Goal: Task Accomplishment & Management: Manage account settings

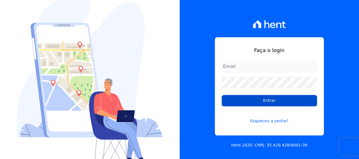
type input "[EMAIL_ADDRESS][DOMAIN_NAME]"
click at [267, 100] on input "Entrar" at bounding box center [269, 100] width 95 height 11
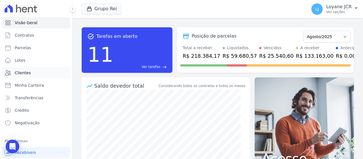
click at [36, 74] on link "Clientes" at bounding box center [36, 72] width 68 height 11
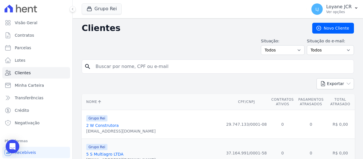
click at [169, 68] on input "search" at bounding box center [222, 66] width 260 height 11
paste input "[PERSON_NAME] DE [PERSON_NAME]"
type input "[PERSON_NAME] DE [PERSON_NAME]"
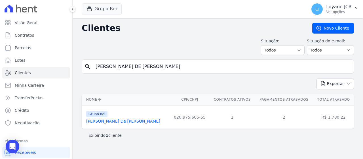
click at [126, 123] on link "[PERSON_NAME] De [PERSON_NAME]" at bounding box center [123, 121] width 74 height 5
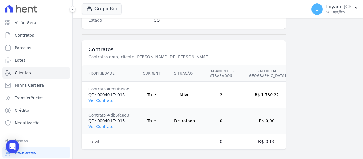
scroll to position [400, 0]
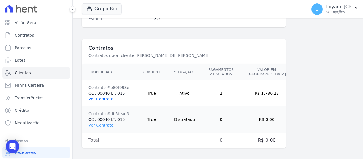
click at [110, 97] on link "Ver Contrato" at bounding box center [101, 99] width 25 height 5
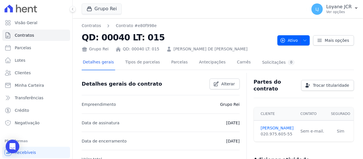
click at [182, 64] on div "Detalhes gerais Tipos de parcelas [GEOGRAPHIC_DATA] Antecipações [PERSON_NAME] …" at bounding box center [189, 62] width 214 height 15
click at [177, 63] on link "Parcelas" at bounding box center [179, 62] width 19 height 15
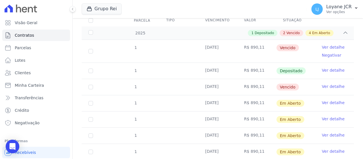
scroll to position [84, 0]
click at [90, 54] on input "checkbox" at bounding box center [91, 51] width 5 height 5
checkbox input "true"
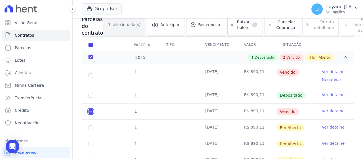
scroll to position [34, 0]
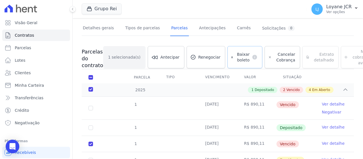
click at [236, 58] on span "Baixar boleto" at bounding box center [243, 56] width 14 height 11
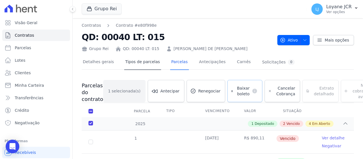
scroll to position [0, 0]
click at [44, 71] on link "Clientes" at bounding box center [36, 72] width 68 height 11
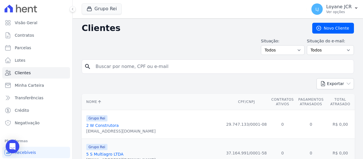
drag, startPoint x: 174, startPoint y: 64, endPoint x: 171, endPoint y: 64, distance: 2.9
click at [173, 64] on input "search" at bounding box center [222, 66] width 260 height 11
paste input "[PERSON_NAME]"
type input "[PERSON_NAME]"
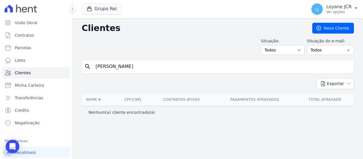
click at [176, 67] on input "[PERSON_NAME]" at bounding box center [222, 66] width 260 height 11
